Goal: Navigation & Orientation: Find specific page/section

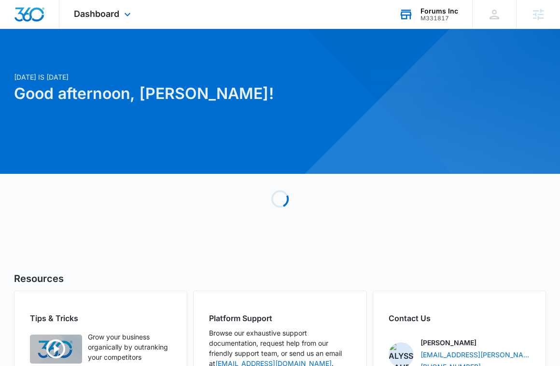
click at [451, 26] on div "Forums Inc M331817 Your Accounts View All" at bounding box center [428, 14] width 88 height 28
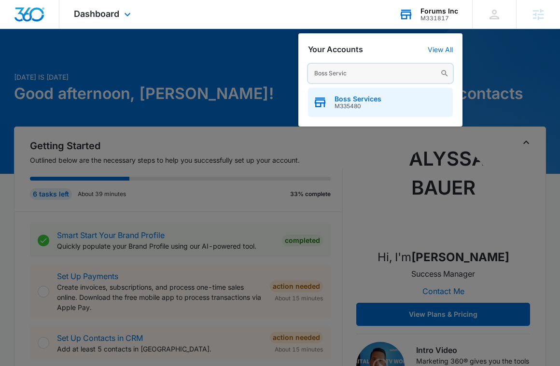
type input "Boss Servic"
click at [360, 104] on span "M335480" at bounding box center [357, 106] width 47 height 7
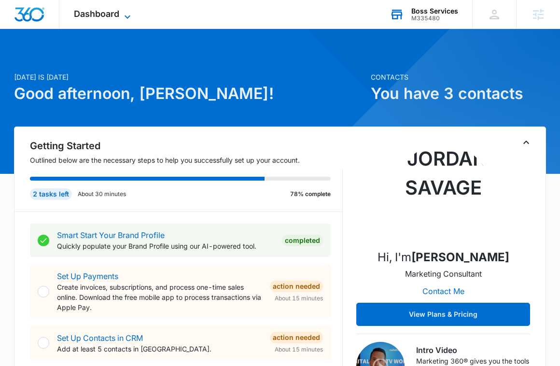
click at [111, 12] on span "Dashboard" at bounding box center [96, 14] width 45 height 10
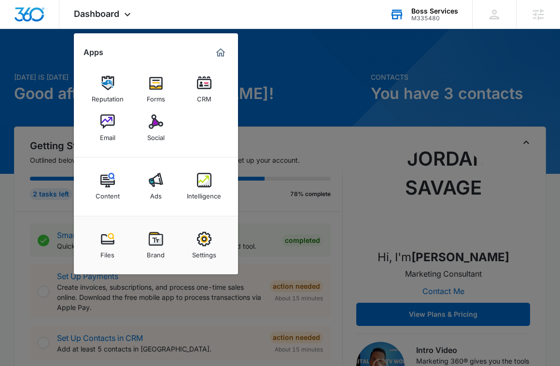
click at [61, 70] on div at bounding box center [280, 183] width 560 height 366
